Goal: Navigation & Orientation: Find specific page/section

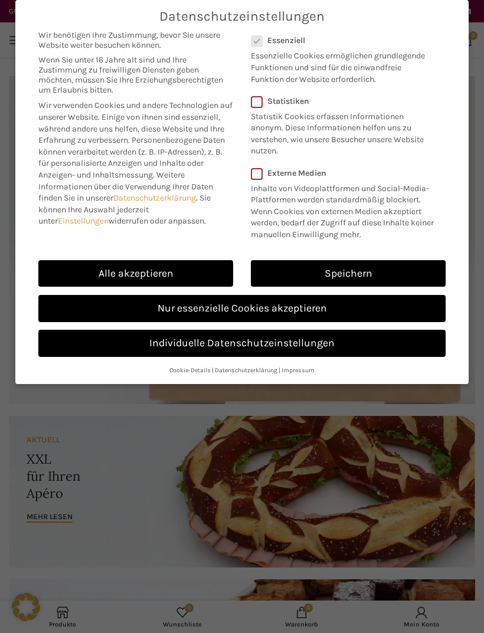
click at [329, 310] on link "Nur essenzielle Cookies akzeptieren" at bounding box center [241, 308] width 407 height 27
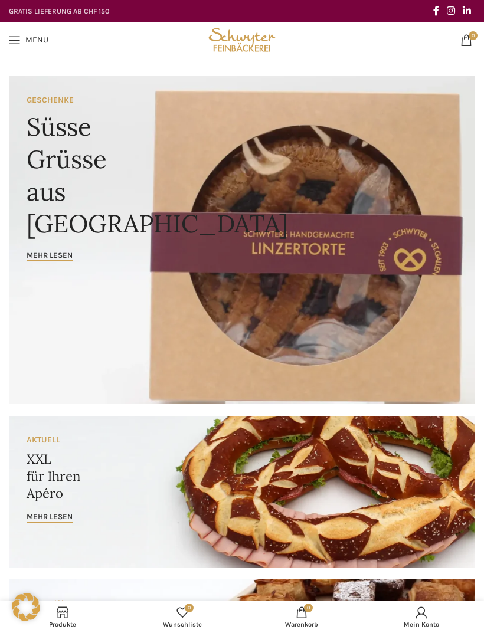
click at [27, 48] on link "Menu" at bounding box center [28, 40] width 51 height 24
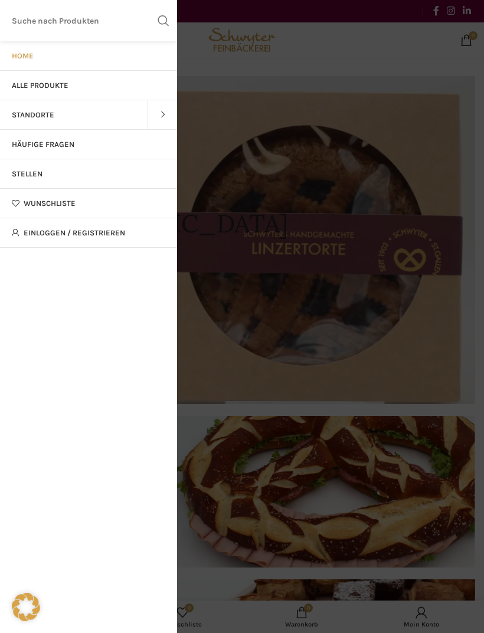
click at [100, 114] on link "Standorte" at bounding box center [74, 115] width 148 height 30
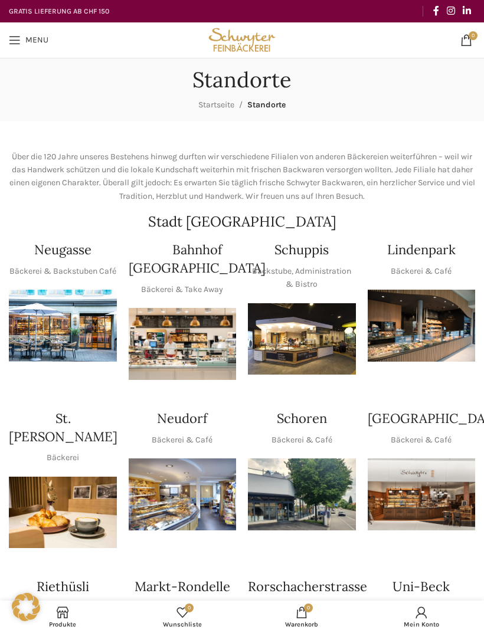
click at [317, 340] on img "1 / 1" at bounding box center [302, 339] width 108 height 72
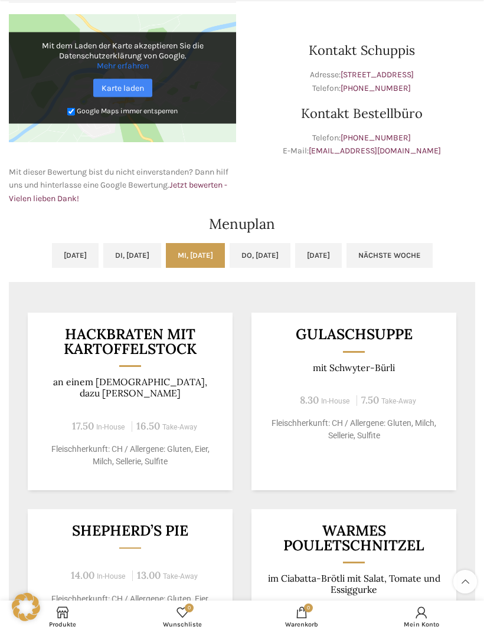
scroll to position [312, 0]
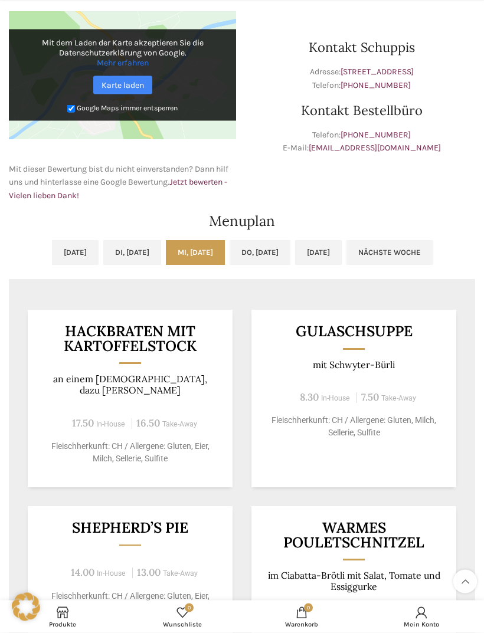
click at [274, 254] on link "Do, 09.10.2025" at bounding box center [260, 253] width 61 height 25
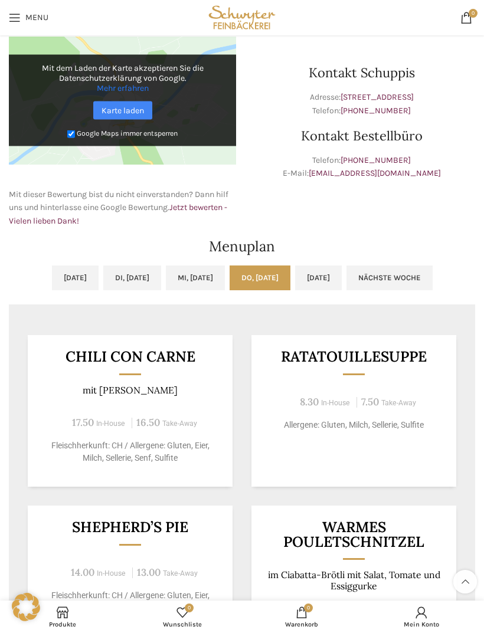
scroll to position [286, 0]
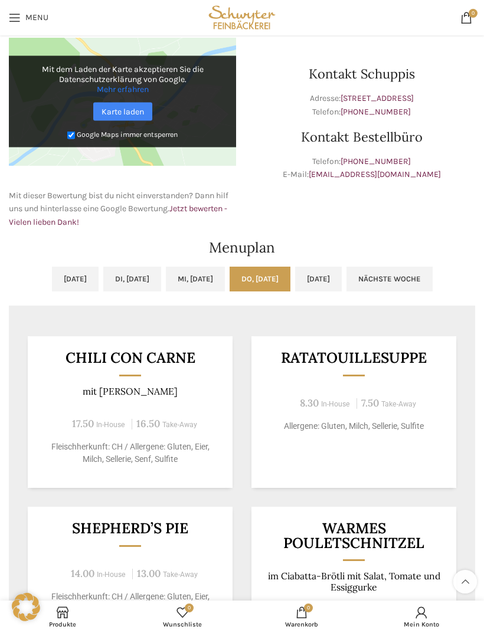
click at [342, 275] on link "Fr, 10.10.2025" at bounding box center [318, 279] width 47 height 25
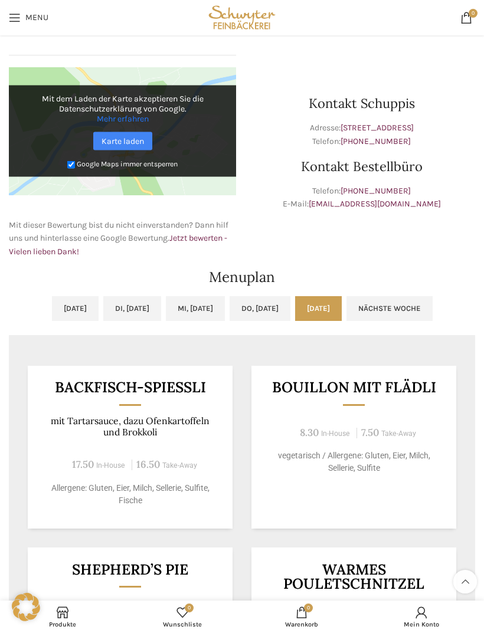
scroll to position [254, 0]
